Goal: Transaction & Acquisition: Download file/media

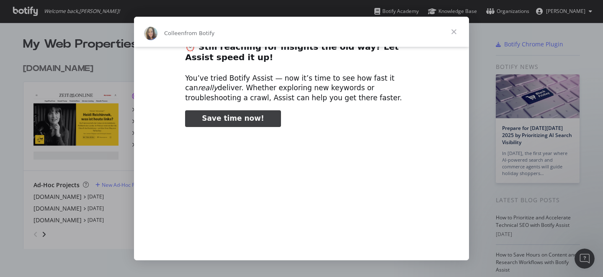
scroll to position [10, 0]
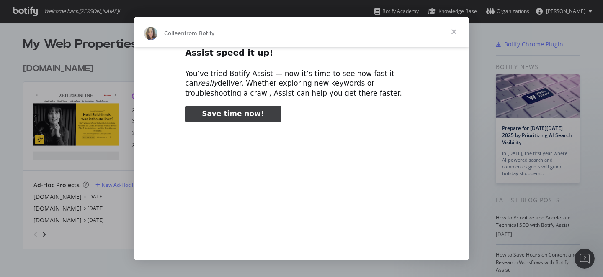
click at [455, 29] on span "Close" at bounding box center [454, 32] width 30 height 30
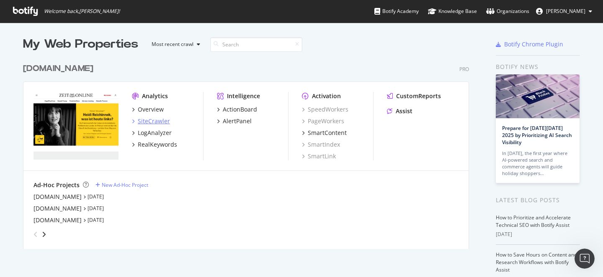
click at [155, 121] on div "SiteCrawler" at bounding box center [154, 121] width 32 height 8
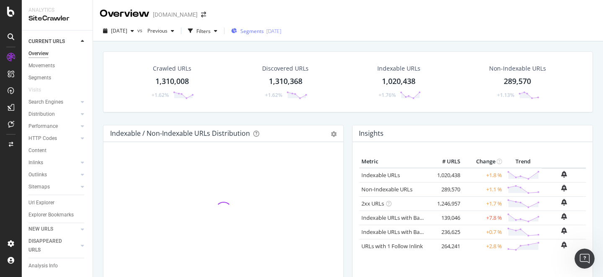
click at [279, 33] on div "Segments [DATE]" at bounding box center [256, 31] width 50 height 7
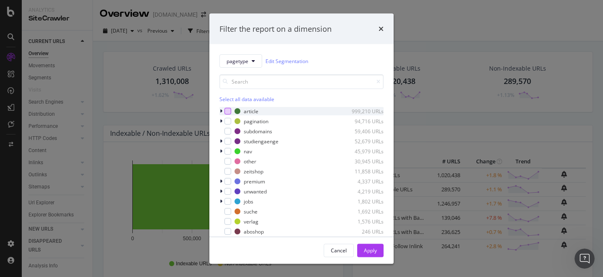
click at [230, 112] on div "modal" at bounding box center [227, 111] width 7 height 7
click at [372, 251] on div "Apply" at bounding box center [370, 250] width 13 height 7
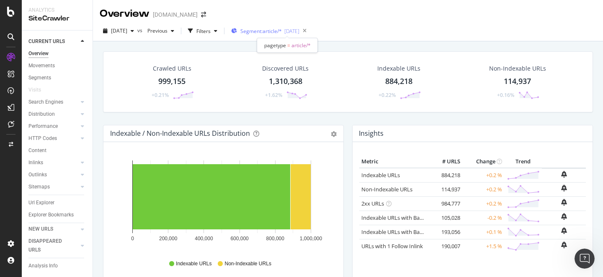
click at [299, 32] on div "[DATE]" at bounding box center [291, 31] width 15 height 7
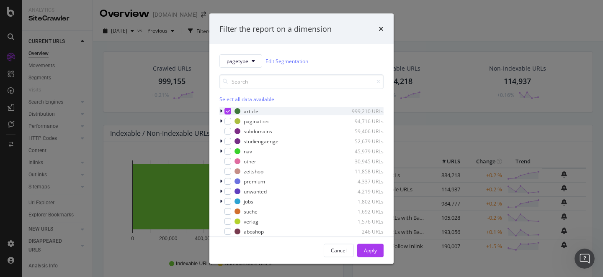
click at [221, 111] on icon "modal" at bounding box center [221, 111] width 3 height 5
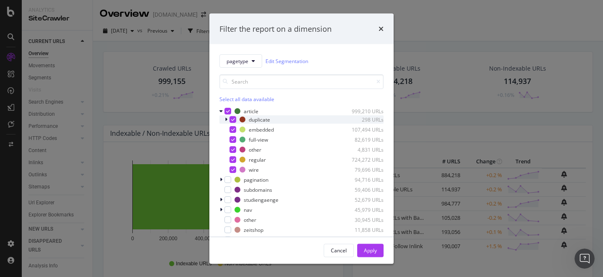
click at [231, 120] on icon "modal" at bounding box center [233, 120] width 4 height 4
click at [231, 132] on div "modal" at bounding box center [232, 129] width 7 height 7
click at [234, 144] on div "duplicate 298 URLs embedded 107,494 URLs full-view 82,619 URLs other 4,831 URLs…" at bounding box center [301, 145] width 164 height 59
click at [234, 139] on icon "modal" at bounding box center [233, 140] width 4 height 4
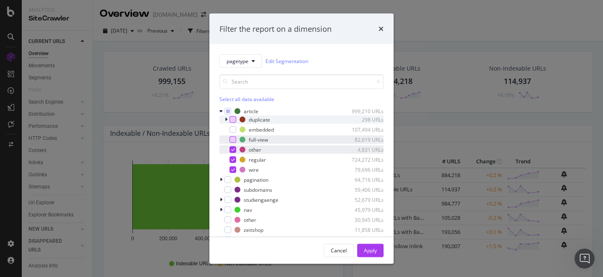
click at [234, 151] on icon "modal" at bounding box center [233, 150] width 4 height 4
click at [233, 169] on icon "modal" at bounding box center [233, 170] width 4 height 4
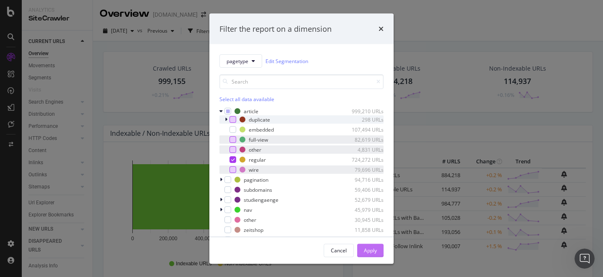
click at [371, 249] on div "Apply" at bounding box center [370, 250] width 13 height 7
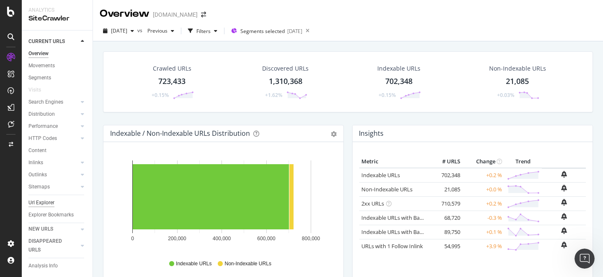
click at [49, 203] on div "Url Explorer" at bounding box center [41, 203] width 26 height 9
click at [383, 175] on link "Indexable URLs" at bounding box center [380, 176] width 39 height 8
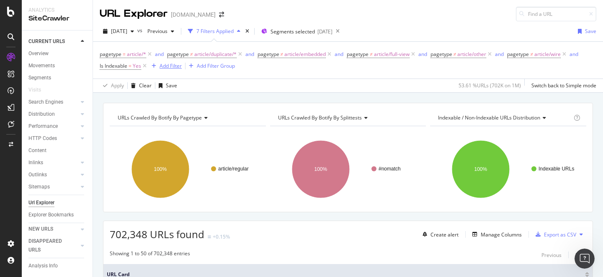
click at [165, 65] on div "Add Filter" at bounding box center [170, 65] width 22 height 7
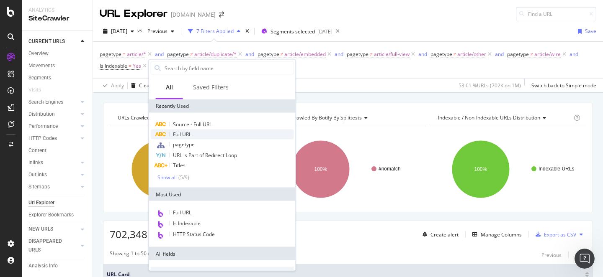
click at [191, 130] on div "Full URL" at bounding box center [222, 135] width 143 height 10
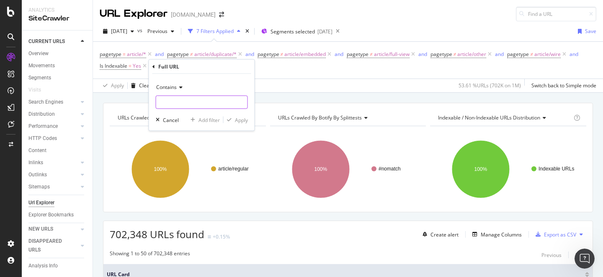
click at [180, 101] on input "text" at bounding box center [201, 102] width 91 height 13
type input "/politik/"
click at [243, 104] on icon at bounding box center [241, 103] width 5 height 6
click at [171, 119] on div "Cancel" at bounding box center [171, 119] width 16 height 7
click at [167, 65] on div "Add Filter" at bounding box center [170, 65] width 22 height 7
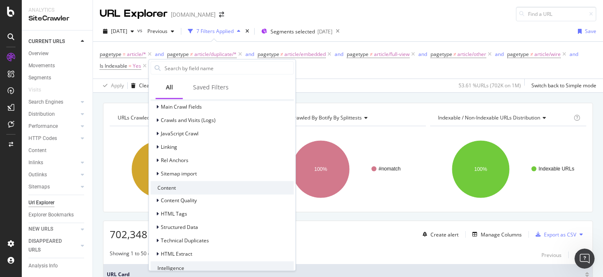
scroll to position [288, 0]
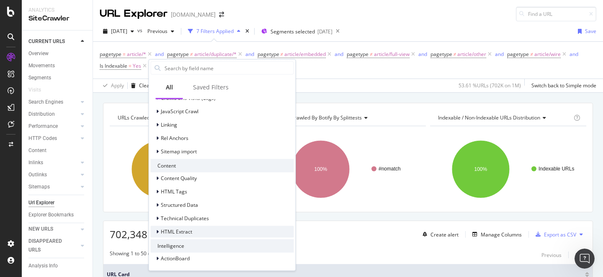
click at [158, 232] on div at bounding box center [158, 232] width 5 height 8
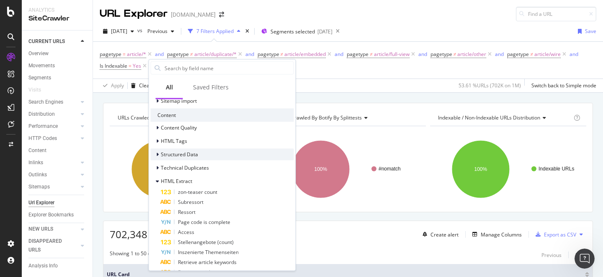
scroll to position [343, 0]
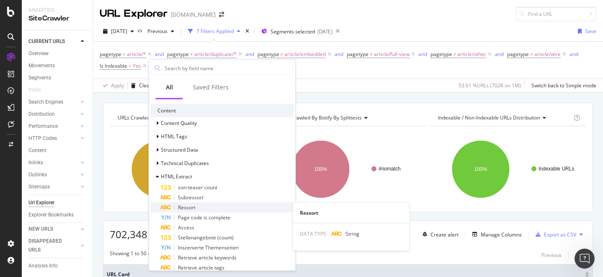
click at [210, 208] on div "Ressort" at bounding box center [227, 208] width 133 height 10
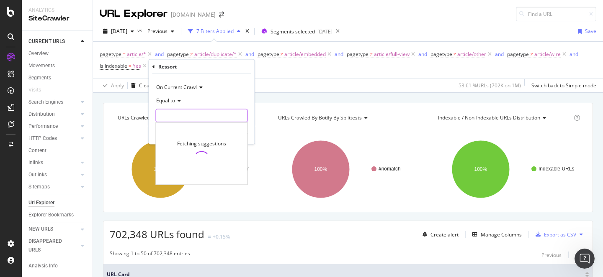
click at [203, 118] on input "text" at bounding box center [201, 115] width 91 height 13
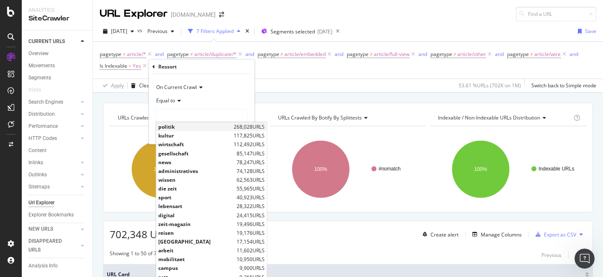
click at [195, 127] on span "politik" at bounding box center [194, 126] width 73 height 7
type input "politik"
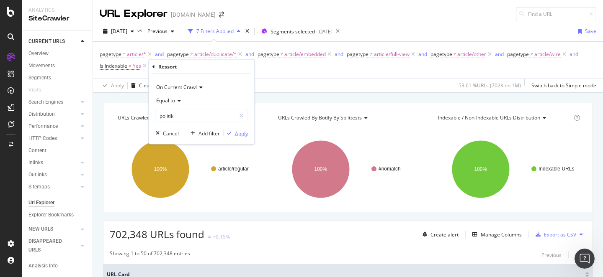
click at [242, 135] on div "Apply" at bounding box center [241, 133] width 13 height 7
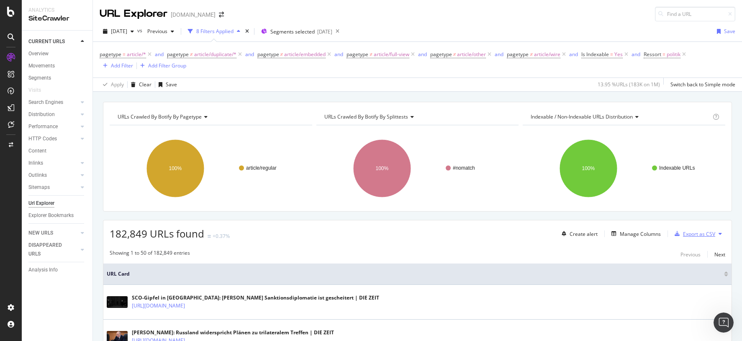
click at [602, 232] on div "Export as CSV" at bounding box center [699, 233] width 32 height 7
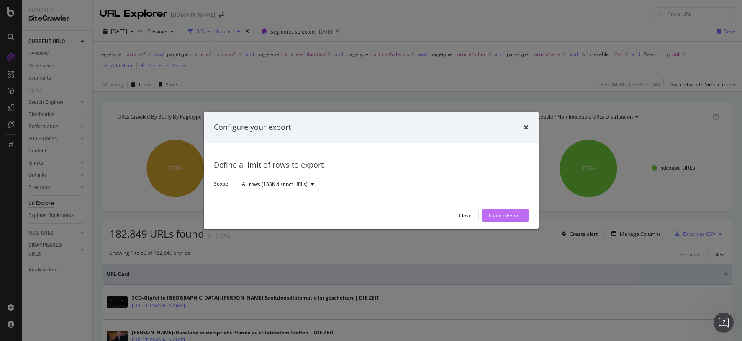
click at [509, 218] on div "Launch Export" at bounding box center [505, 215] width 33 height 7
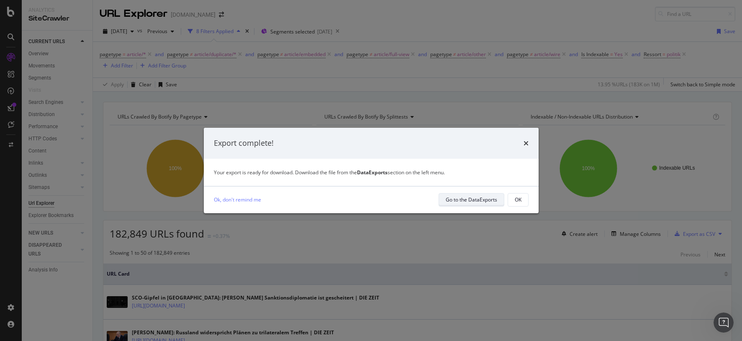
click at [486, 197] on div "Go to the DataExports" at bounding box center [471, 199] width 51 height 7
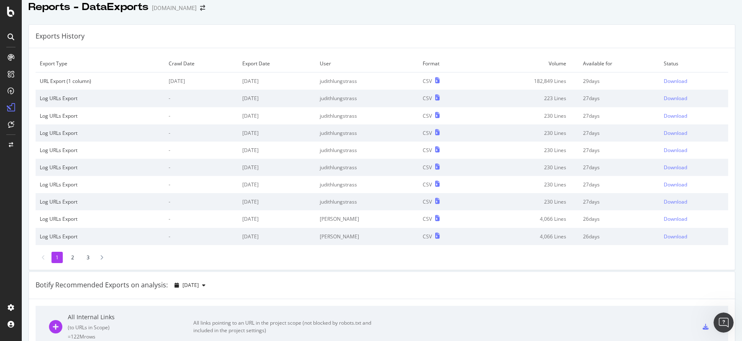
scroll to position [7, 0]
click at [602, 80] on div "Download" at bounding box center [675, 80] width 23 height 7
